Goal: Task Accomplishment & Management: Manage account settings

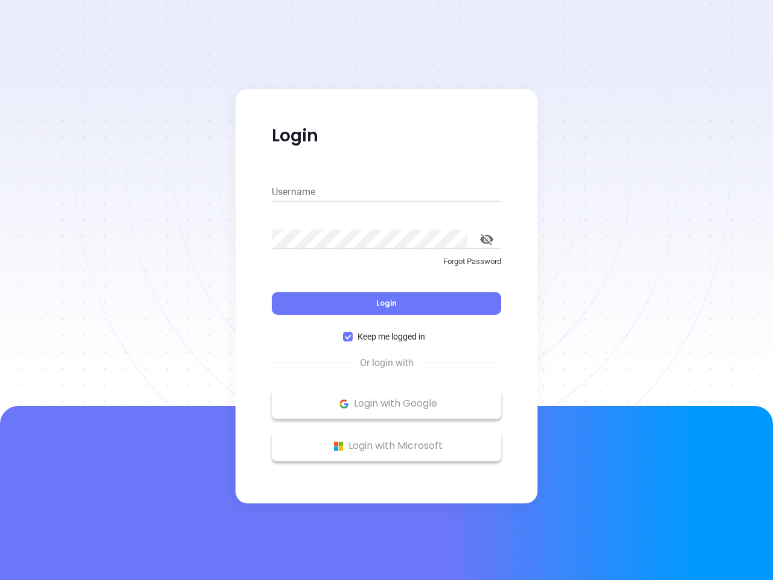
click at [387, 290] on div "Login" at bounding box center [387, 295] width 230 height 37
click at [387, 192] on input "Username" at bounding box center [387, 191] width 230 height 19
click at [487, 239] on icon "toggle password visibility" at bounding box center [486, 239] width 13 height 11
click at [387, 303] on span "Login" at bounding box center [386, 303] width 21 height 10
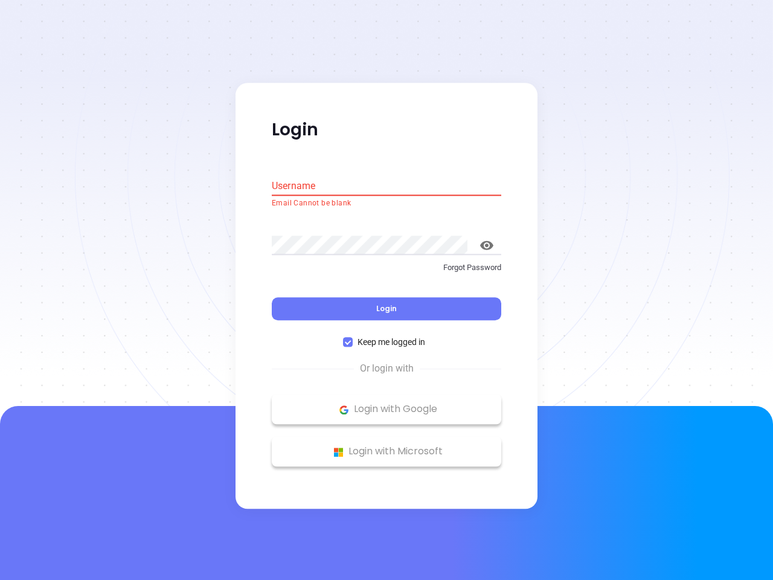
click at [387, 337] on span "Keep me logged in" at bounding box center [391, 342] width 77 height 13
click at [353, 338] on input "Keep me logged in" at bounding box center [348, 343] width 10 height 10
checkbox input "false"
click at [387, 404] on p "Login with Google" at bounding box center [386, 410] width 217 height 18
click at [387, 446] on p "Login with Microsoft" at bounding box center [386, 452] width 217 height 18
